Goal: Task Accomplishment & Management: Manage account settings

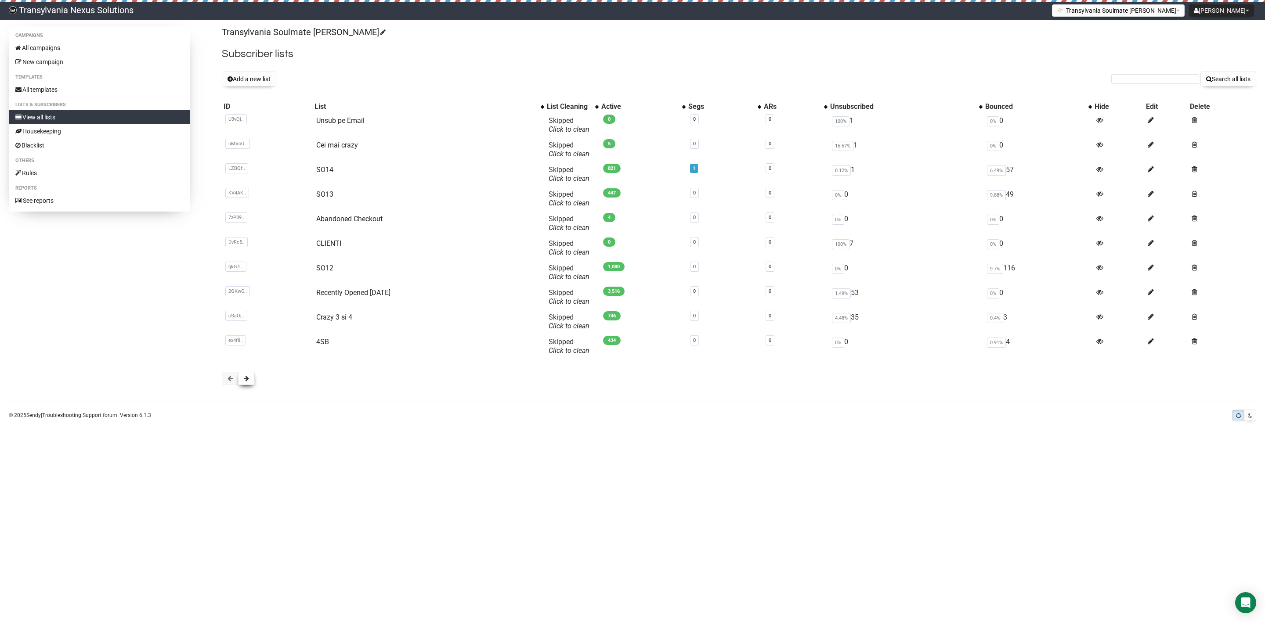
click at [239, 383] on button at bounding box center [246, 378] width 17 height 13
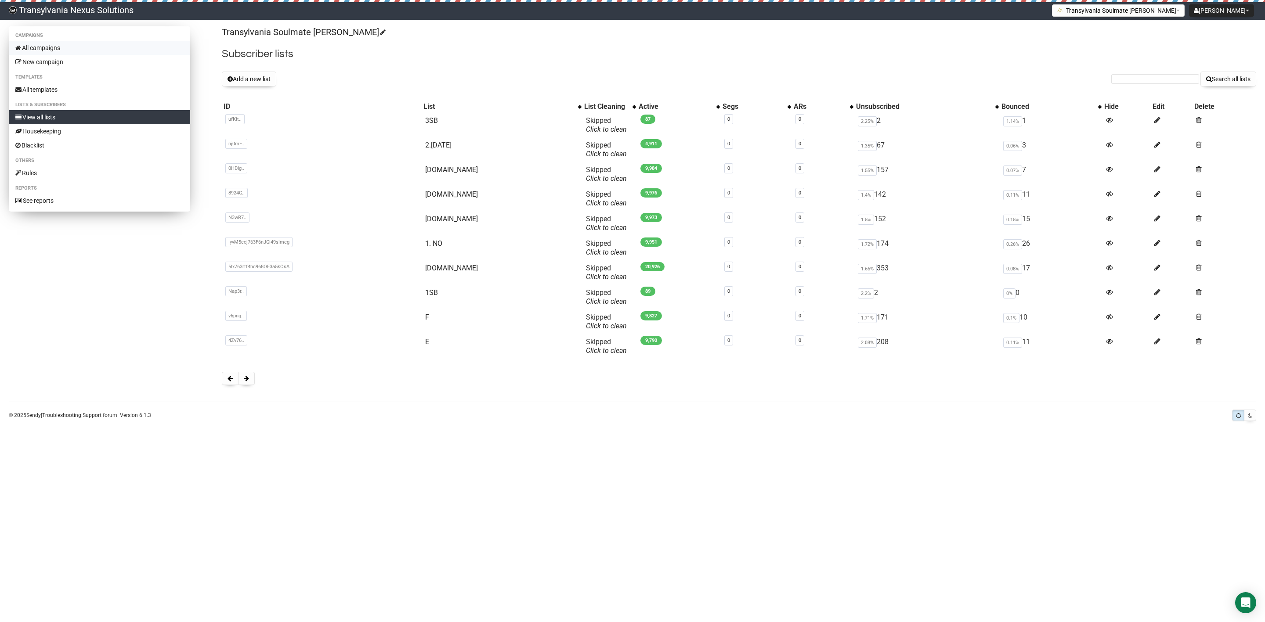
click at [51, 45] on link "All campaigns" at bounding box center [99, 48] width 181 height 14
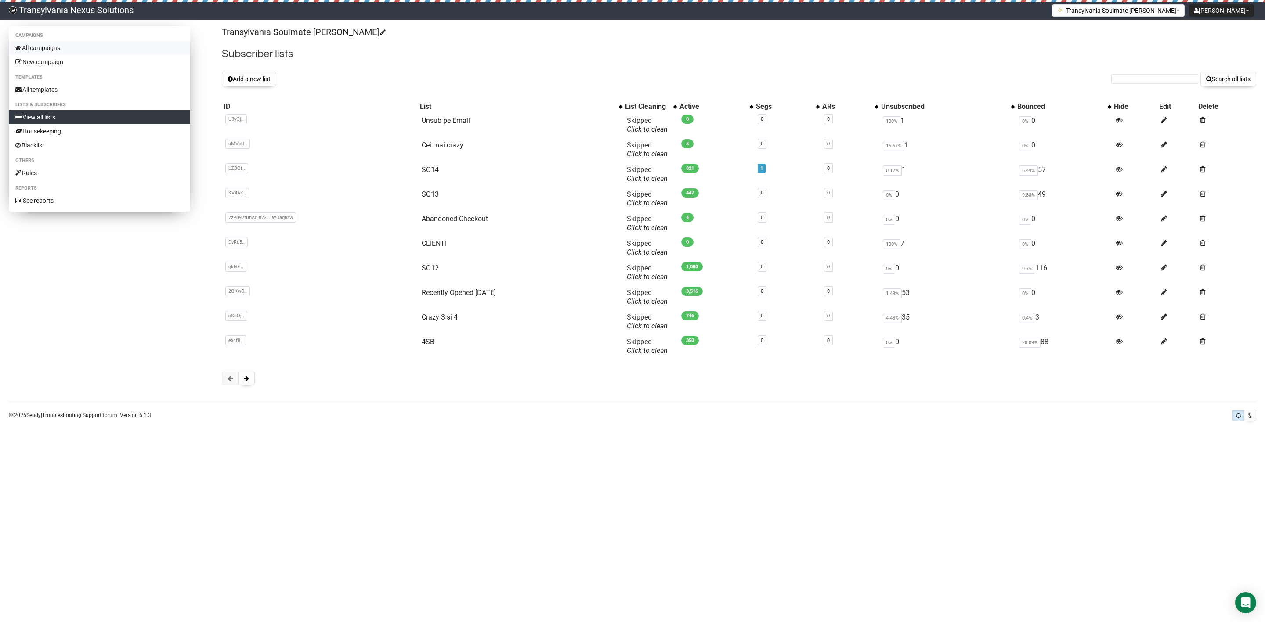
click at [63, 42] on link "All campaigns" at bounding box center [99, 48] width 181 height 14
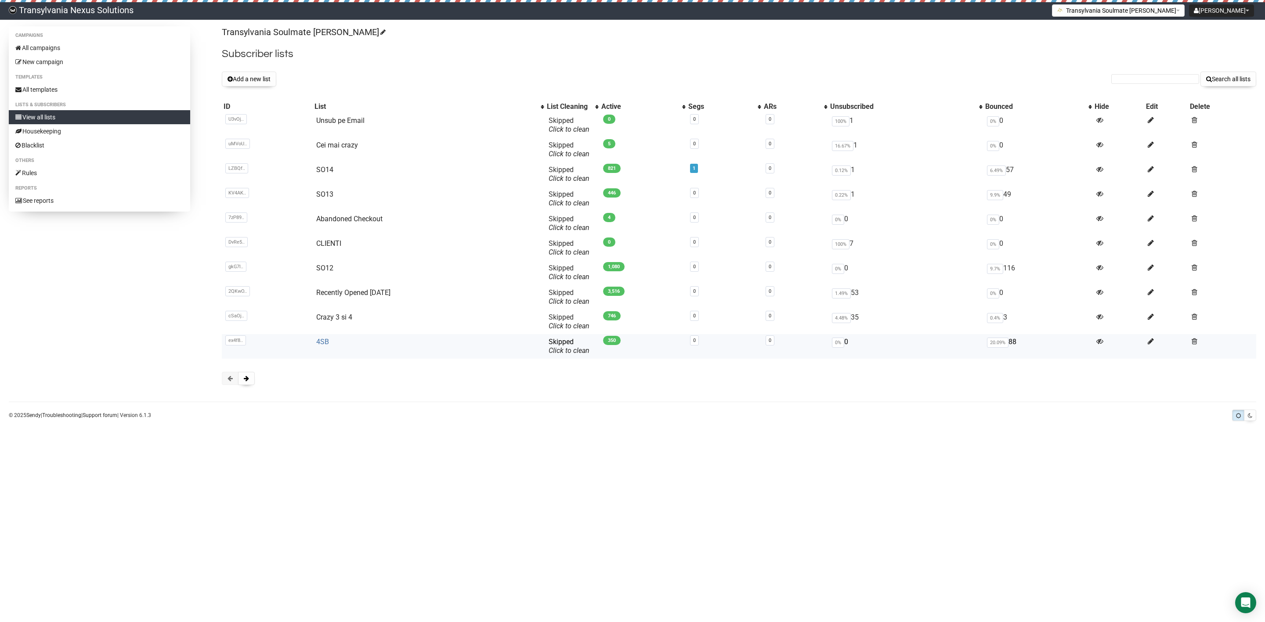
click at [319, 340] on link "4SB" at bounding box center [322, 342] width 13 height 8
click at [1136, 81] on input "text" at bounding box center [1155, 79] width 88 height 10
paste input "magdalena.ertl1991@icloud.com"
type input "magdalena.ertl1991@icloud.com"
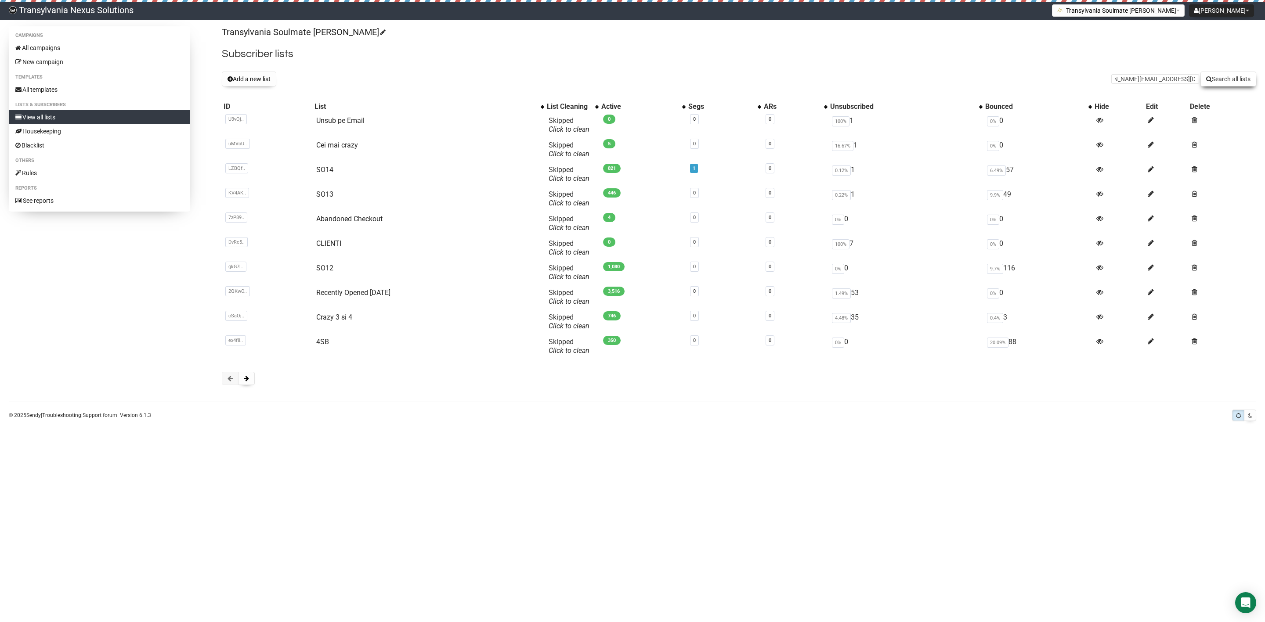
click at [1208, 82] on icon "submit" at bounding box center [1209, 79] width 6 height 6
click at [69, 54] on link "All campaigns" at bounding box center [99, 48] width 181 height 14
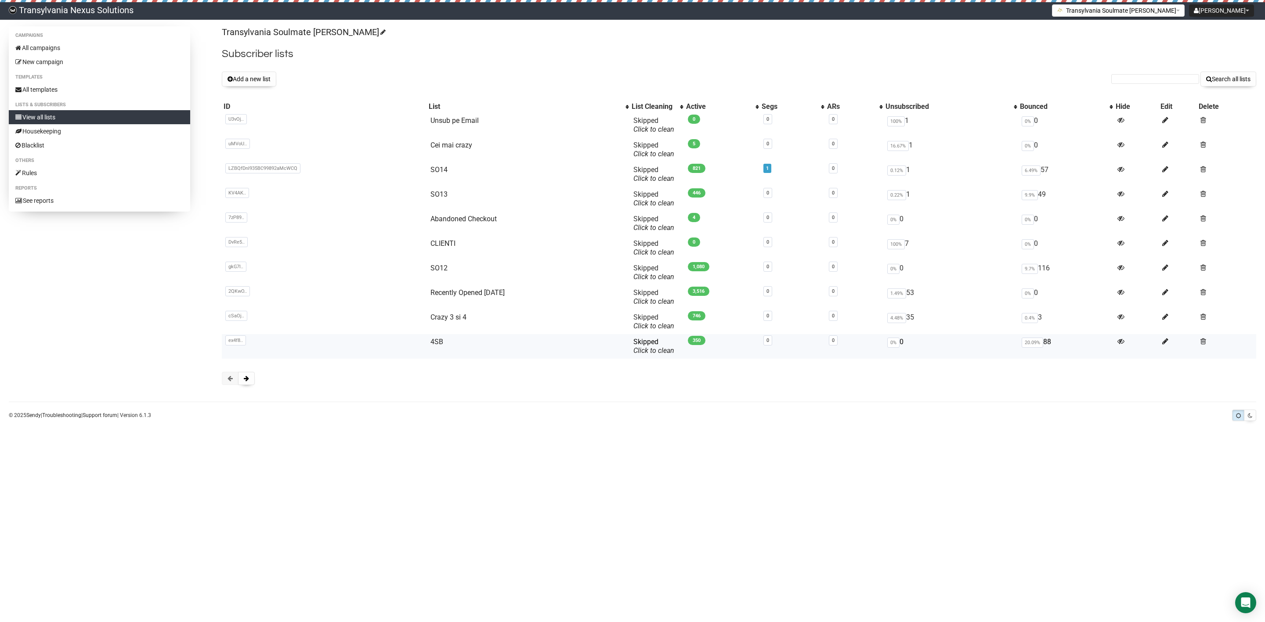
click at [427, 336] on td "4SB" at bounding box center [528, 346] width 203 height 25
click at [51, 43] on link "All campaigns" at bounding box center [99, 48] width 181 height 14
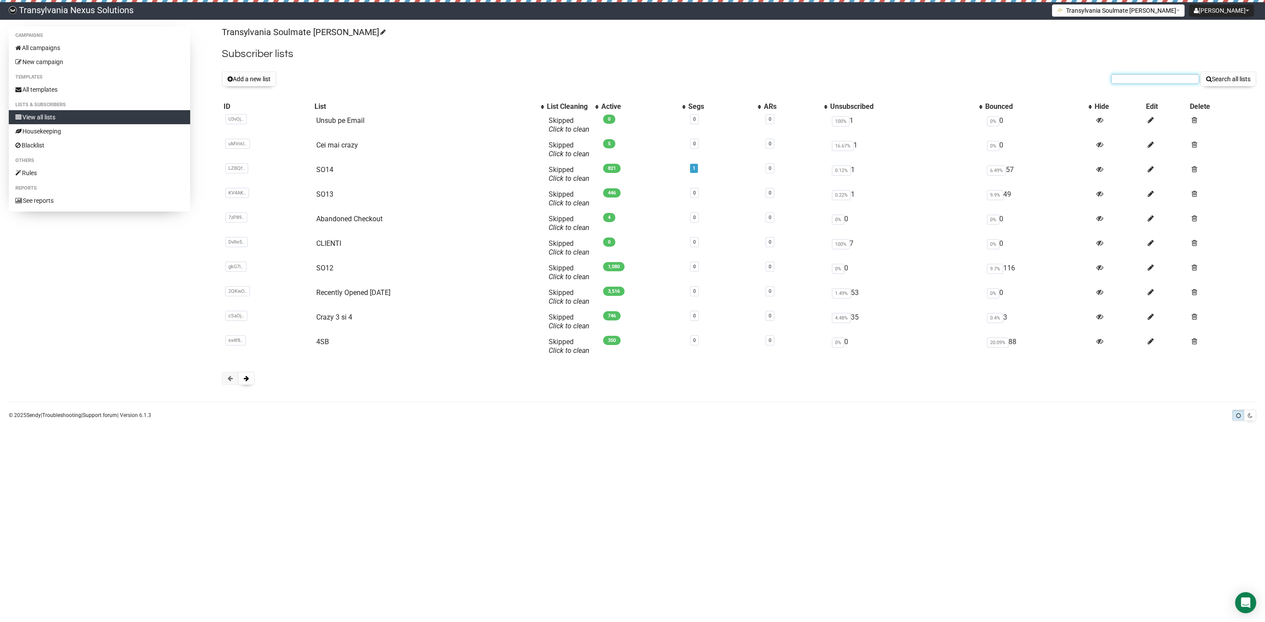
drag, startPoint x: 1147, startPoint y: 77, endPoint x: 1143, endPoint y: 83, distance: 7.9
click at [1147, 78] on input "text" at bounding box center [1155, 79] width 88 height 10
paste input "mg2503@arcor.de"
type input "mg2503@arcor.de"
click at [1230, 75] on button "Search all lists" at bounding box center [1229, 79] width 56 height 15
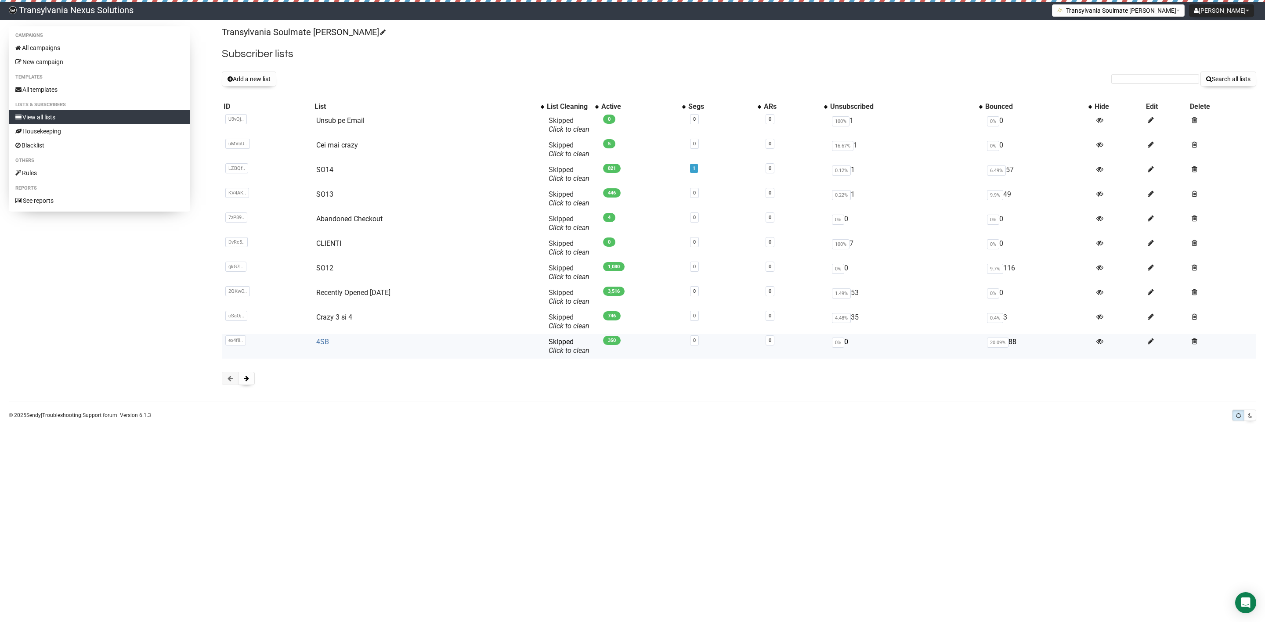
click at [326, 341] on link "4SB" at bounding box center [322, 342] width 13 height 8
click at [317, 345] on link "4SB" at bounding box center [321, 342] width 13 height 8
click at [65, 111] on link "View all lists" at bounding box center [99, 117] width 181 height 14
click at [1121, 77] on input "text" at bounding box center [1155, 79] width 88 height 10
paste input "arnikru@gmx.de"
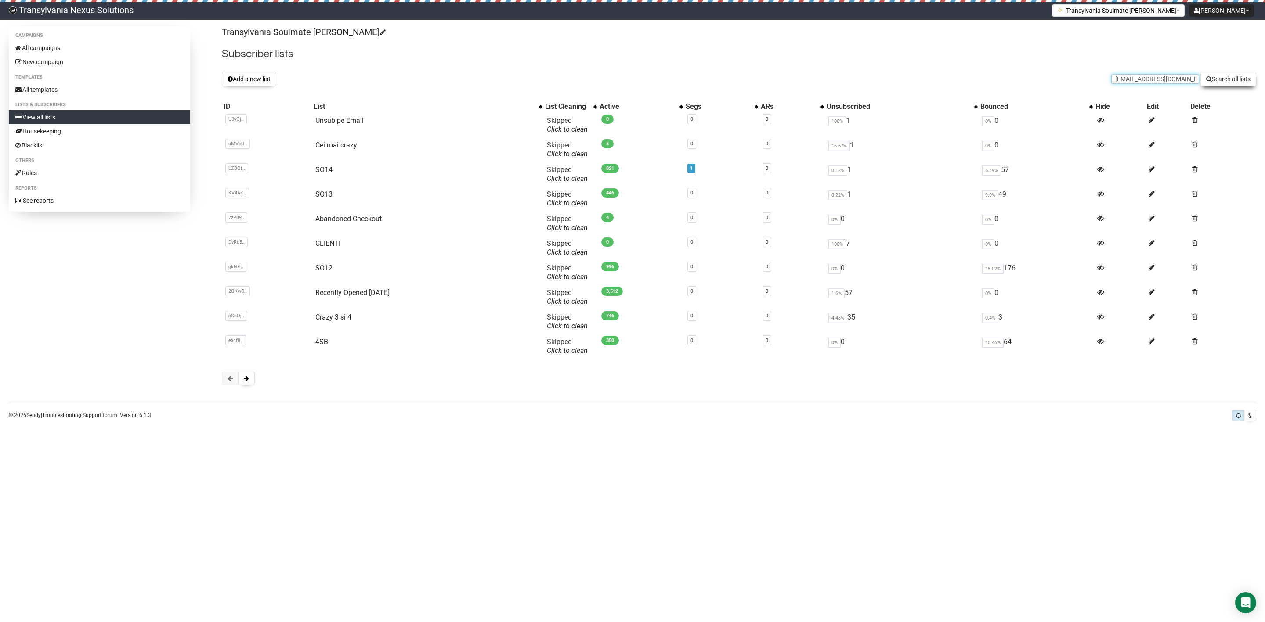
type input "arnikru@gmx.de"
drag, startPoint x: 1203, startPoint y: 74, endPoint x: 1215, endPoint y: 80, distance: 13.4
click at [1206, 77] on button "Search all lists" at bounding box center [1229, 79] width 56 height 15
click at [316, 123] on link "Unsub pe Email" at bounding box center [339, 120] width 48 height 8
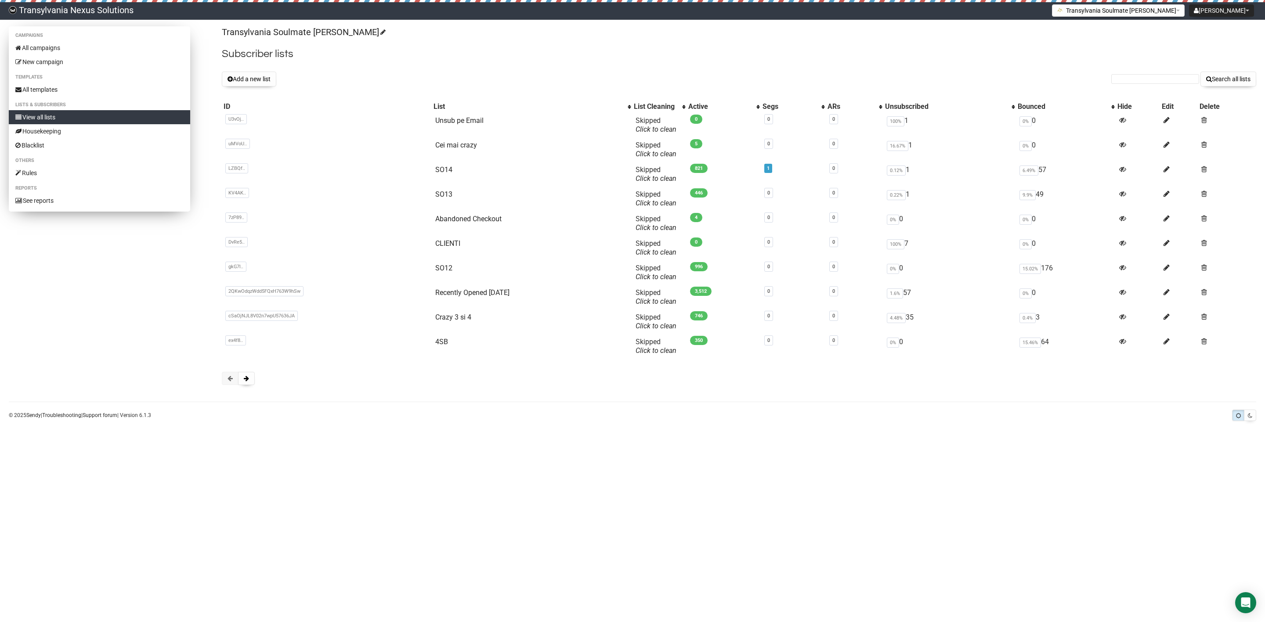
click at [48, 117] on link "View all lists" at bounding box center [99, 117] width 181 height 14
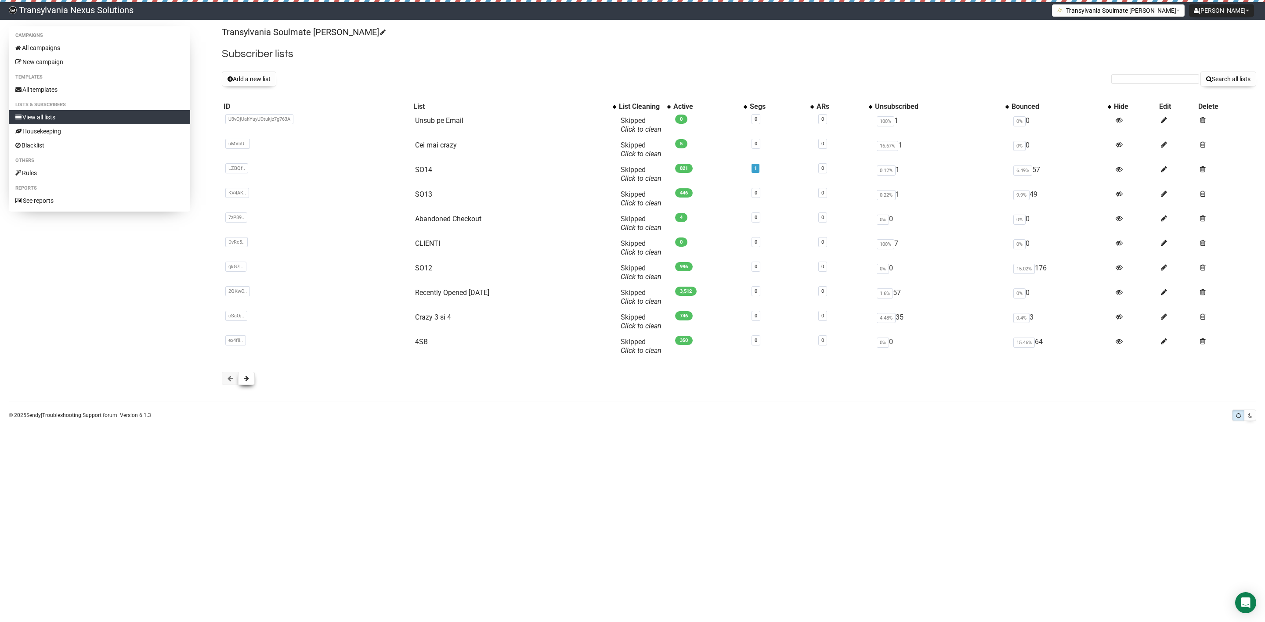
click at [252, 375] on button at bounding box center [246, 378] width 17 height 13
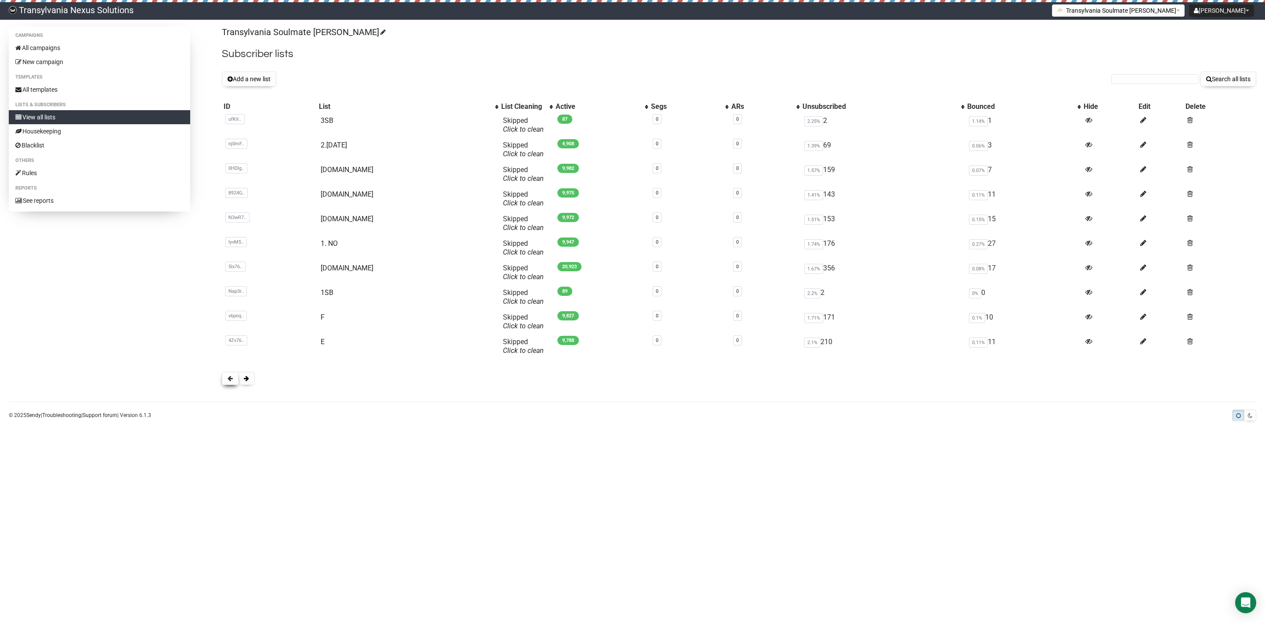
click at [224, 376] on button at bounding box center [230, 378] width 17 height 13
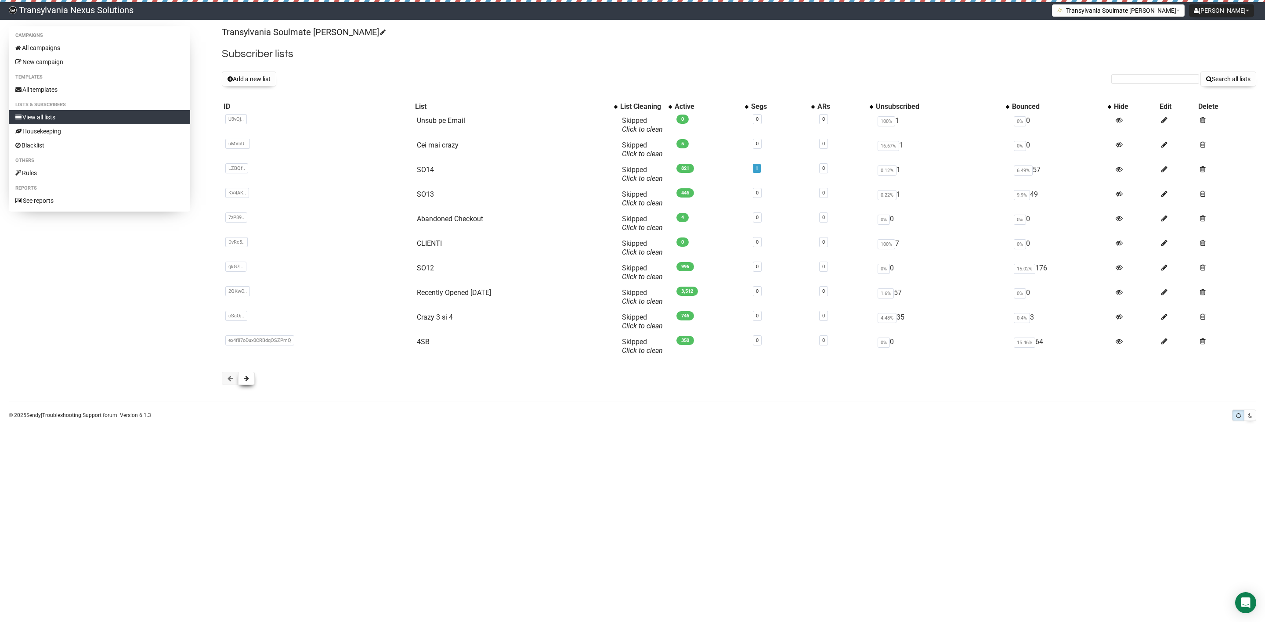
click at [251, 384] on button at bounding box center [246, 378] width 17 height 13
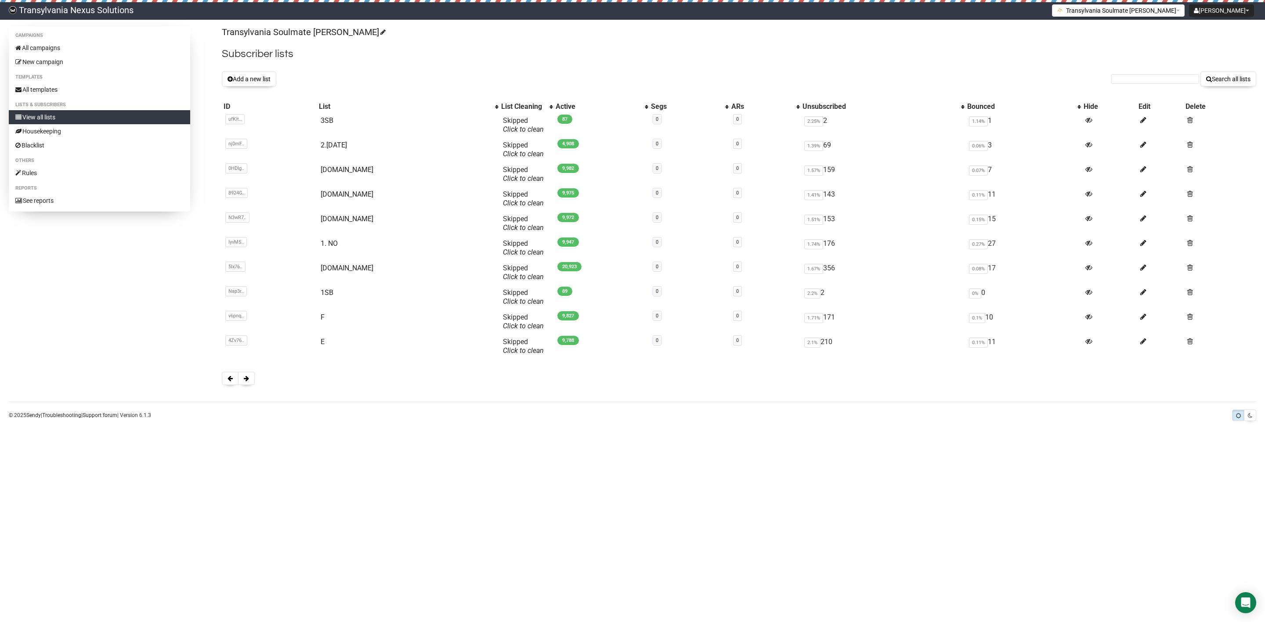
click at [251, 384] on button at bounding box center [246, 378] width 17 height 13
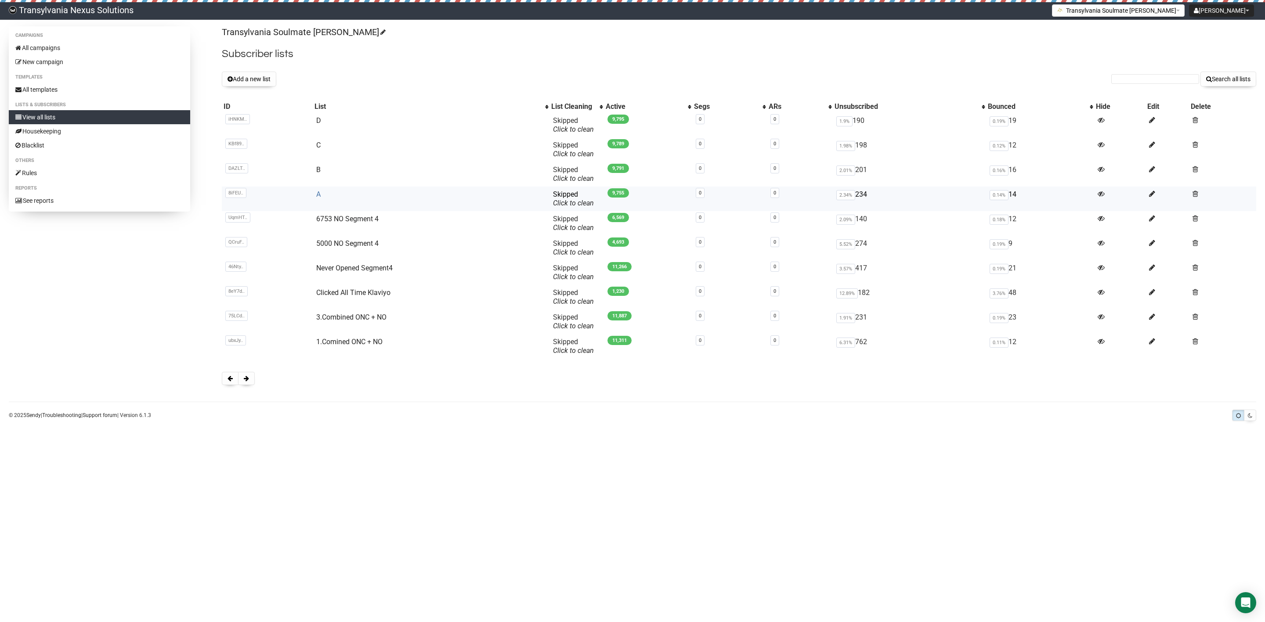
click at [319, 196] on link "A" at bounding box center [318, 194] width 4 height 8
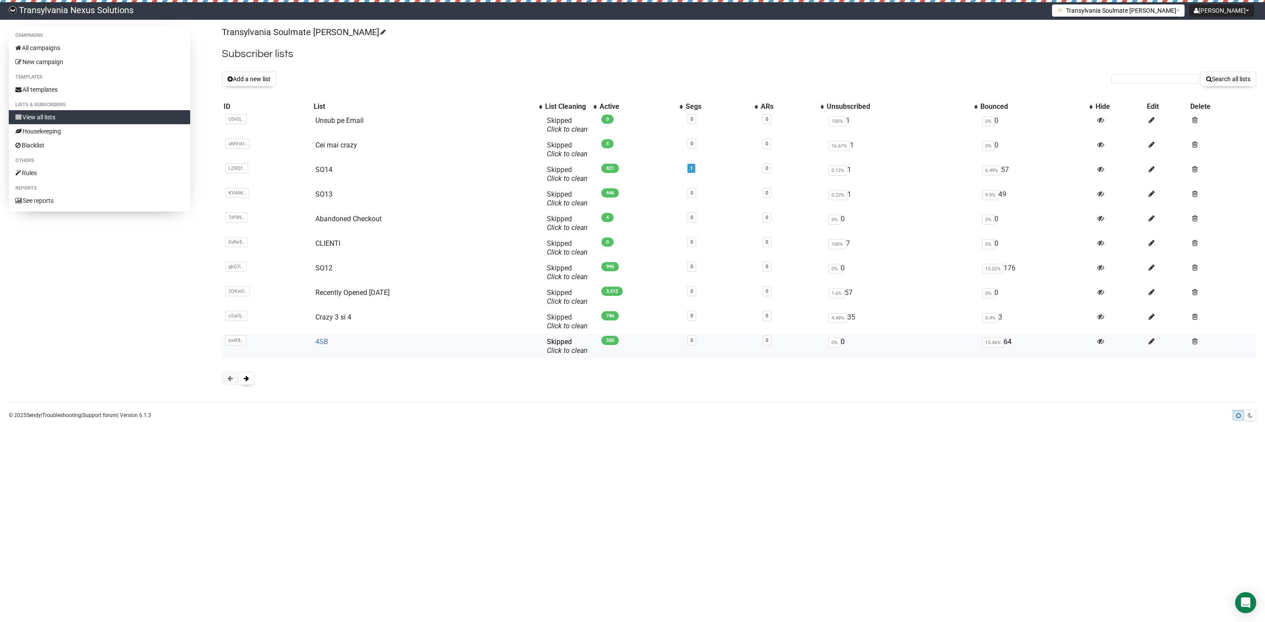
click at [320, 345] on link "4SB" at bounding box center [321, 342] width 13 height 8
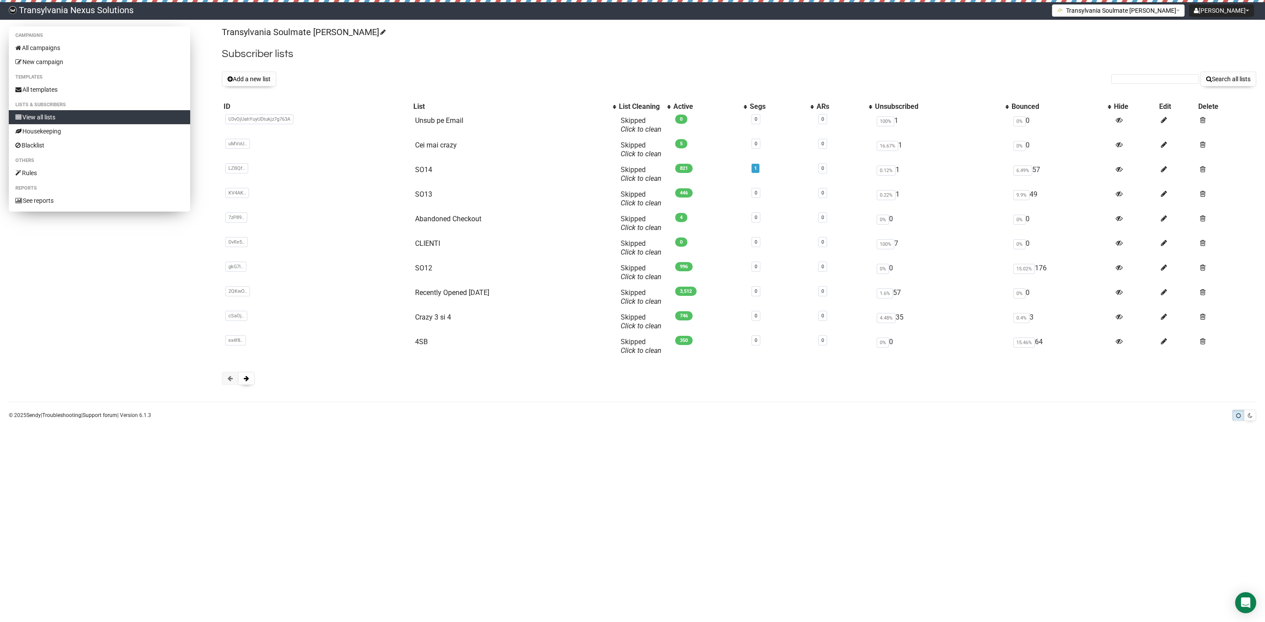
click at [101, 115] on link "View all lists" at bounding box center [99, 117] width 181 height 14
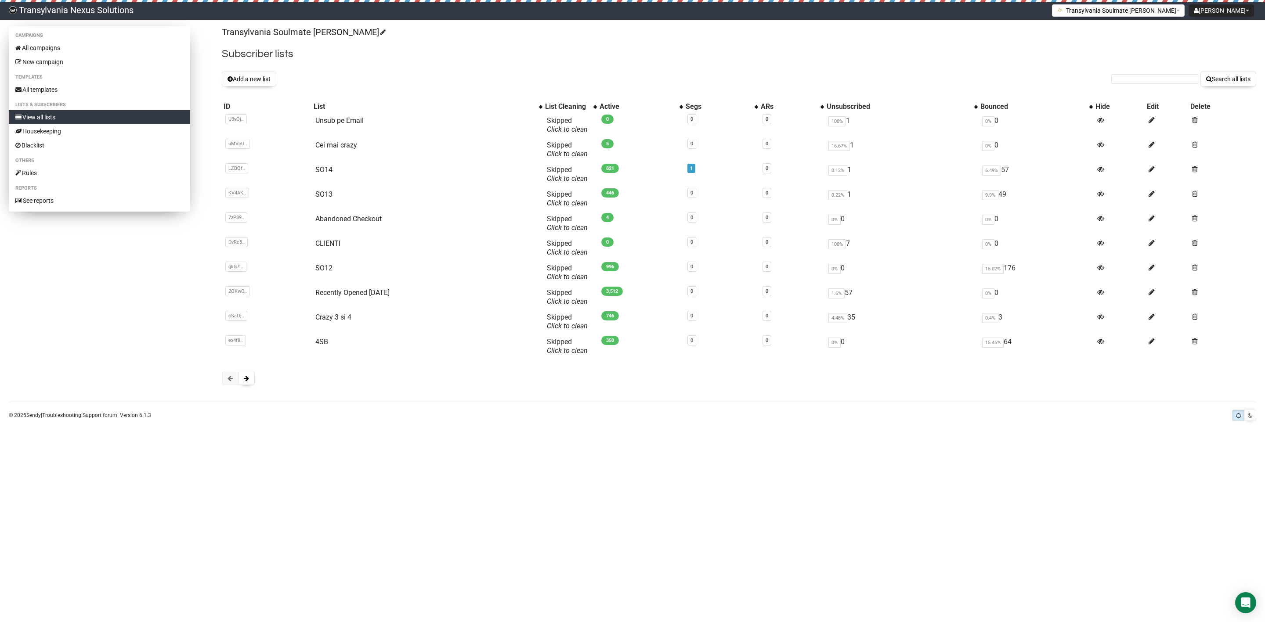
click at [121, 112] on link "View all lists" at bounding box center [99, 117] width 181 height 14
click at [76, 47] on link "All campaigns" at bounding box center [99, 48] width 181 height 14
click at [322, 340] on link "4SB" at bounding box center [321, 342] width 13 height 8
